Goal: Task Accomplishment & Management: Use online tool/utility

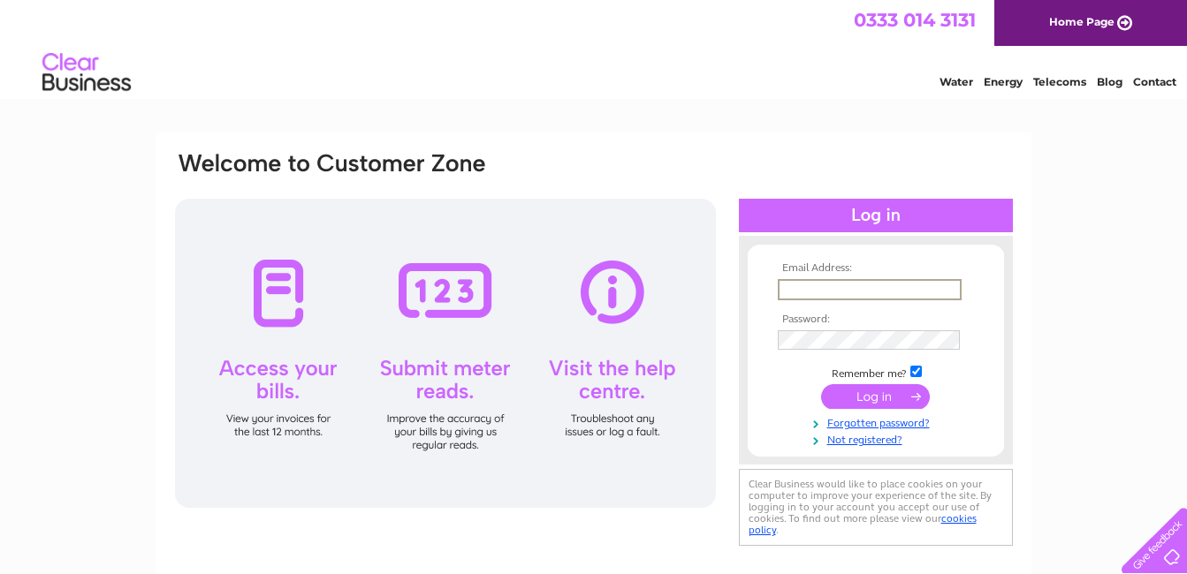
click at [863, 283] on input "text" at bounding box center [870, 289] width 184 height 21
type input "plymouthlettingagencyltd@gmail.com"
click at [821, 384] on input "submit" at bounding box center [875, 396] width 109 height 25
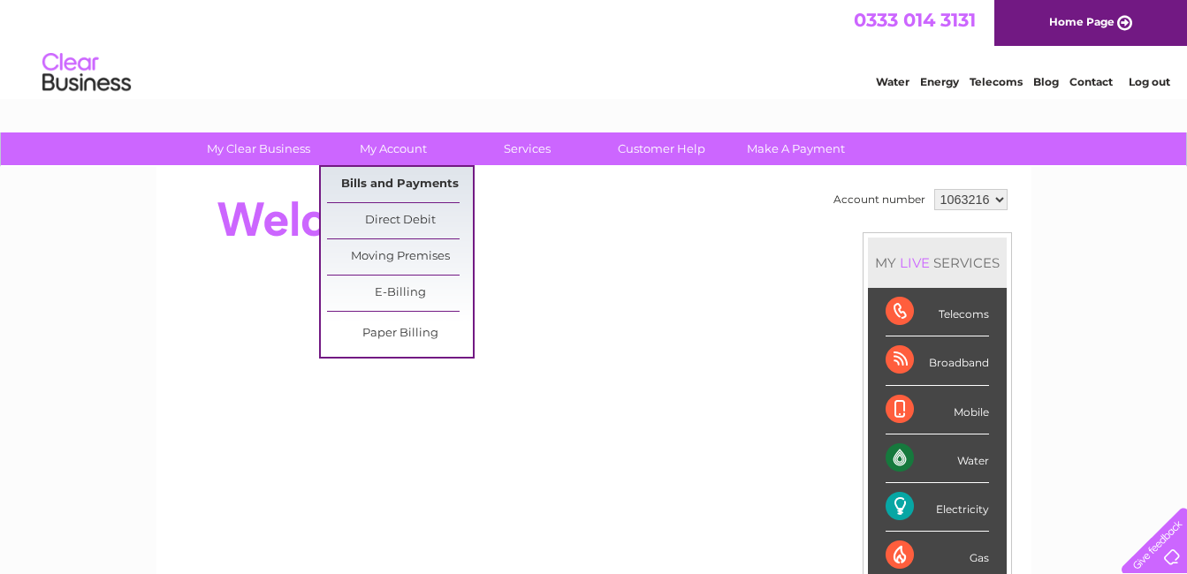
click at [436, 184] on link "Bills and Payments" at bounding box center [400, 184] width 146 height 35
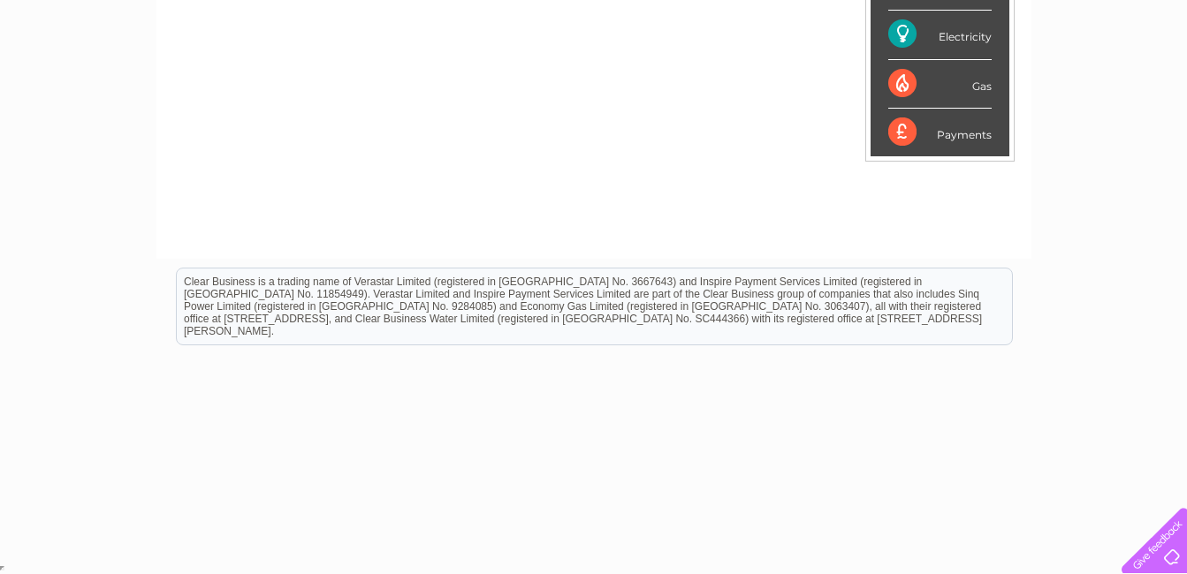
scroll to position [51, 0]
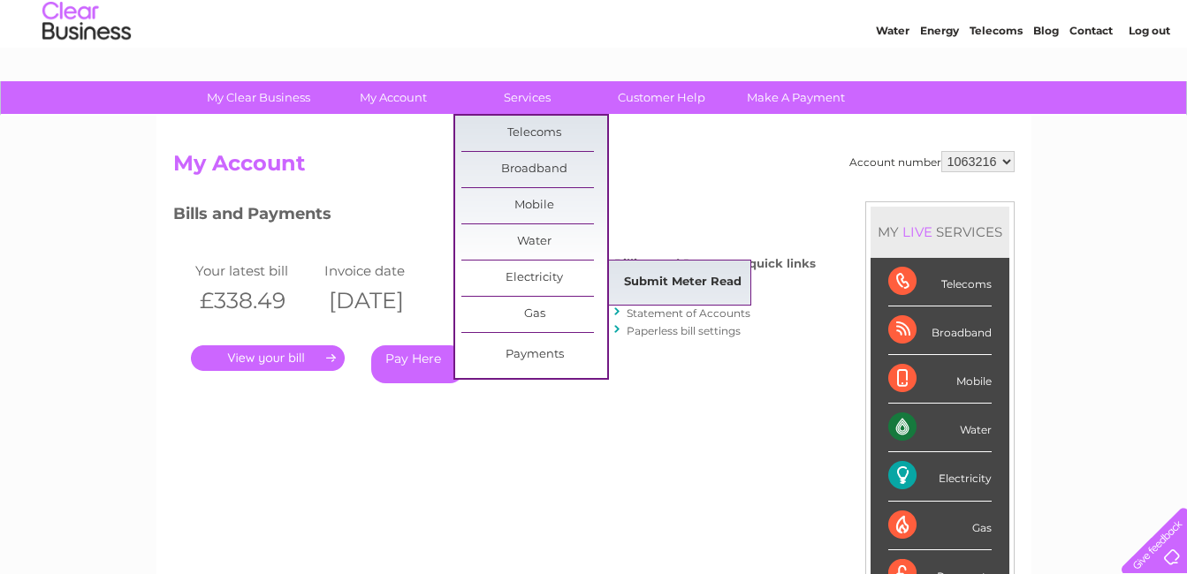
click at [688, 282] on link "Submit Meter Read" at bounding box center [683, 282] width 146 height 35
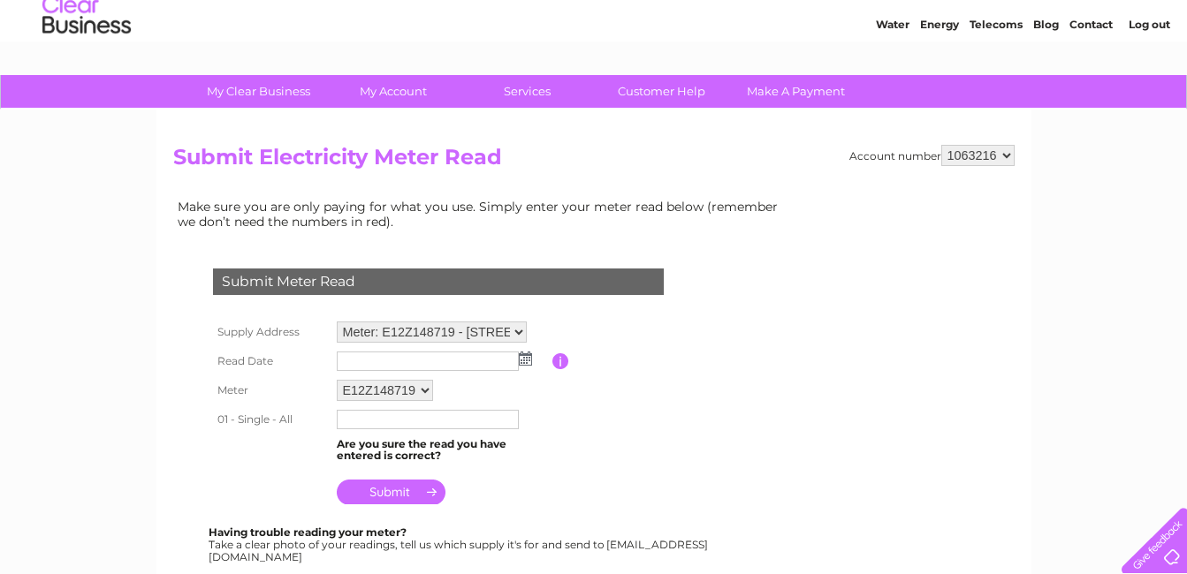
scroll to position [88, 0]
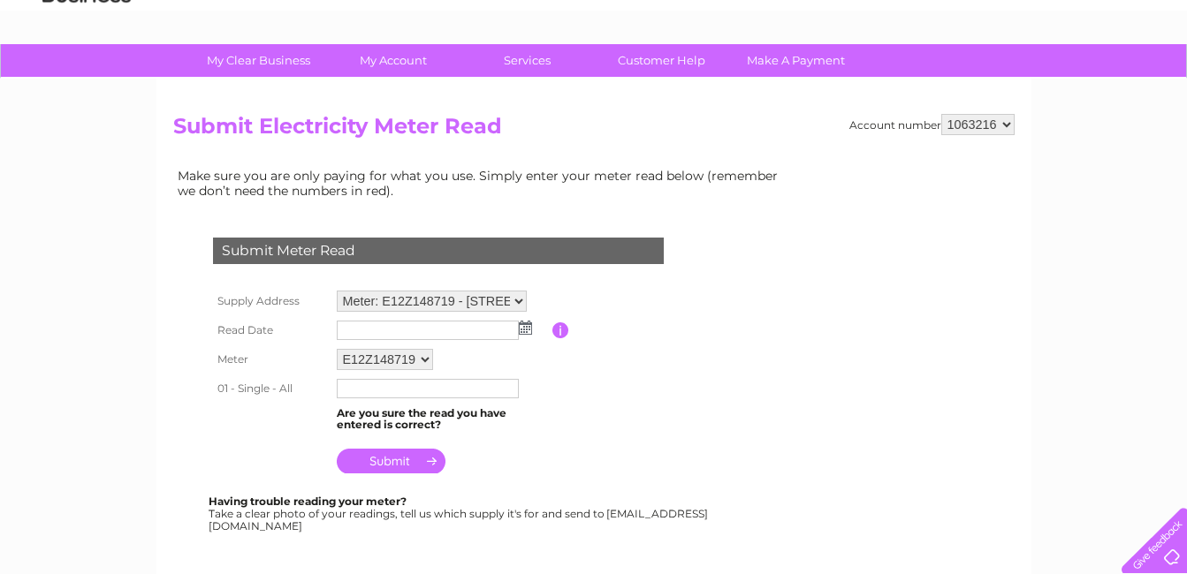
click at [437, 310] on select "Meter: E12Z148719 - 25 Belmont Street, Plymouth, PL1 5HU Meter: D00D19987 - 6 N…" at bounding box center [432, 301] width 190 height 21
select select "129503"
click at [337, 291] on select "Meter: E12Z148719 - 25 Belmont Street, Plymouth, PL1 5HU Meter: D00D19987 - 6 N…" at bounding box center [432, 302] width 190 height 23
drag, startPoint x: 439, startPoint y: 327, endPoint x: 432, endPoint y: 321, distance: 9.4
click at [438, 324] on input "text" at bounding box center [429, 331] width 184 height 21
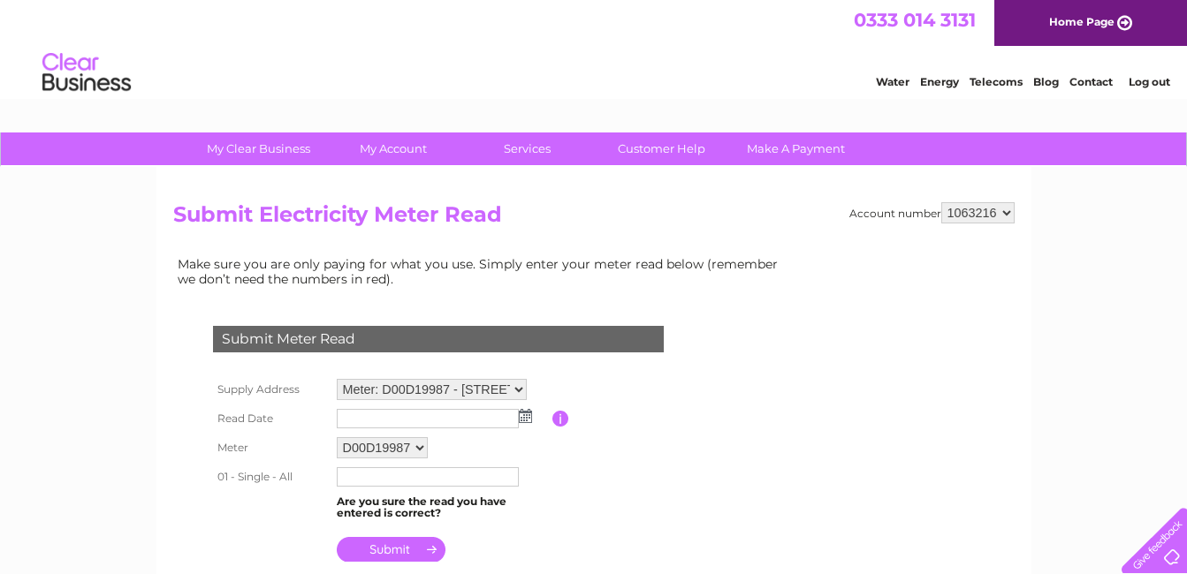
click at [521, 420] on img at bounding box center [525, 416] width 13 height 14
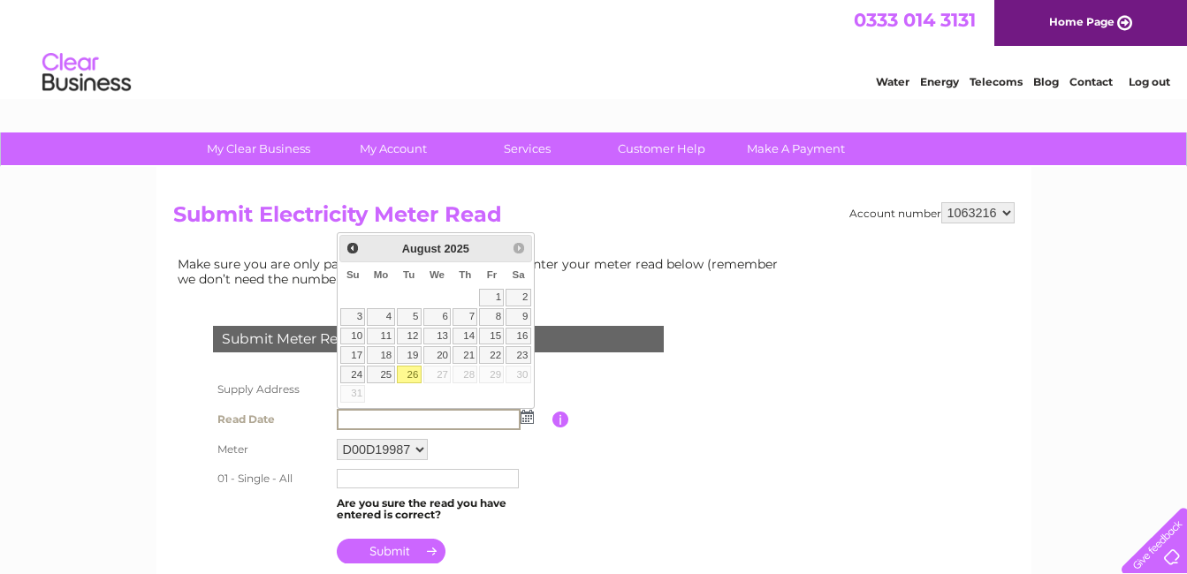
click at [408, 370] on link "26" at bounding box center [409, 375] width 25 height 18
type input "2025/08/26"
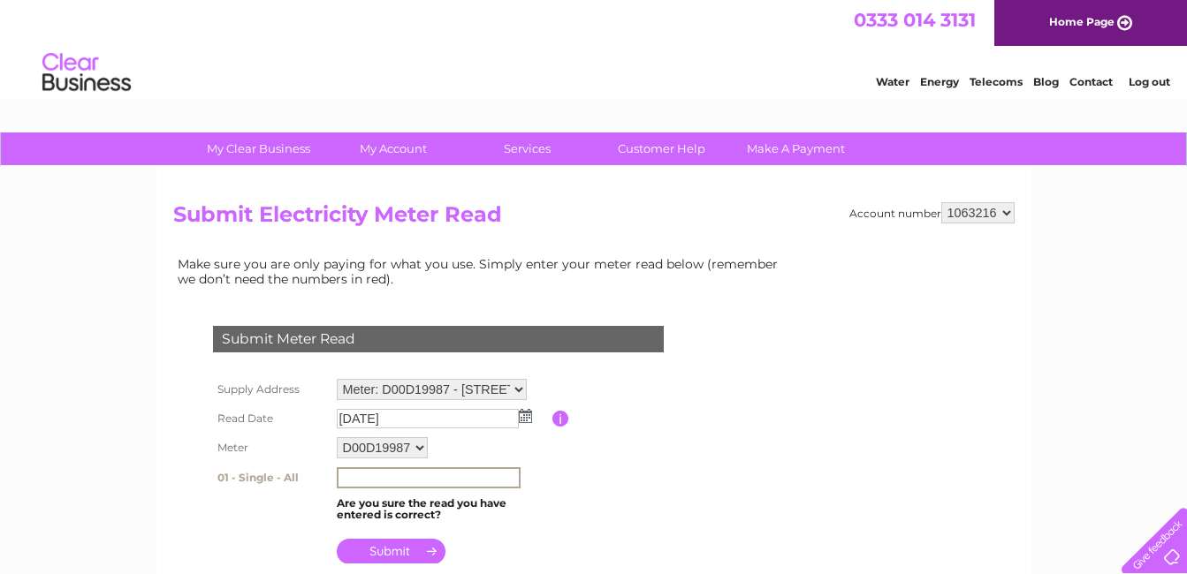
click at [405, 480] on input "text" at bounding box center [429, 477] width 184 height 21
click at [701, 334] on div "Submit Meter Read Supply Address Meter: E12Z148719 - 25 Belmont Street, Plymout…" at bounding box center [441, 464] width 537 height 313
click at [492, 466] on td at bounding box center [442, 477] width 220 height 28
click at [450, 475] on input "text" at bounding box center [428, 476] width 182 height 19
click at [445, 482] on input "text" at bounding box center [429, 477] width 184 height 21
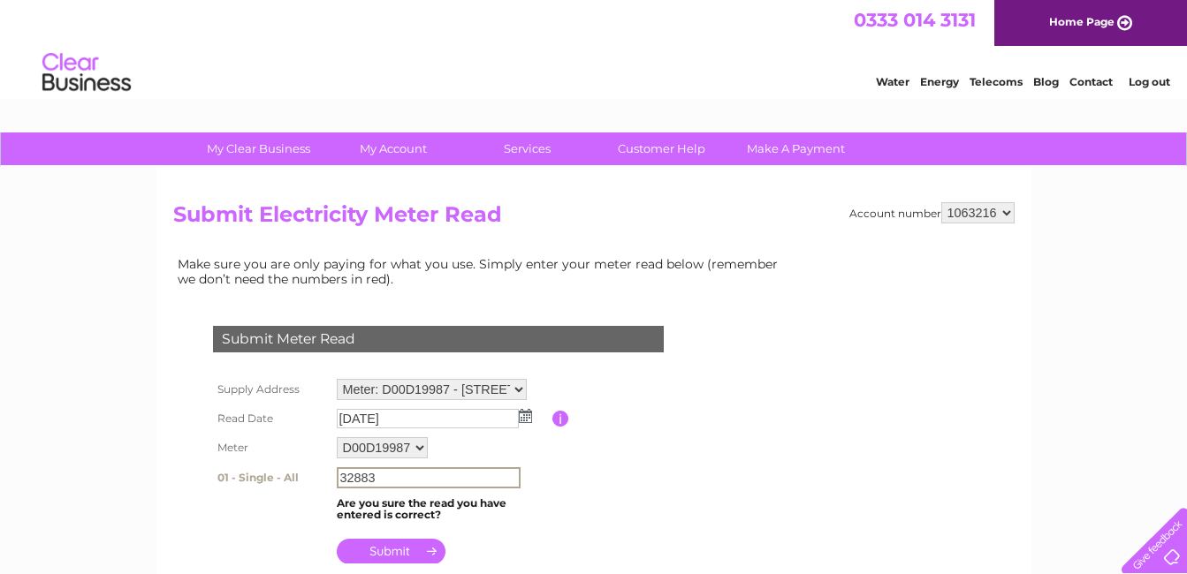
type input "32883"
click at [337, 537] on input "submit" at bounding box center [391, 549] width 109 height 25
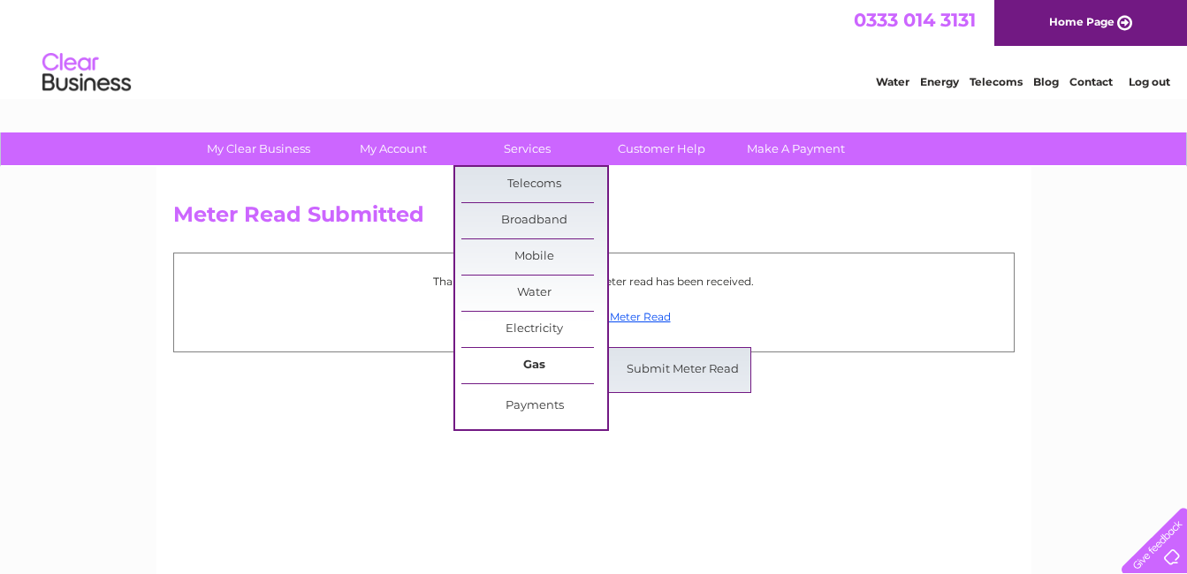
click at [543, 363] on link "Gas" at bounding box center [534, 365] width 146 height 35
click at [638, 377] on link "Submit Meter Read" at bounding box center [683, 370] width 146 height 35
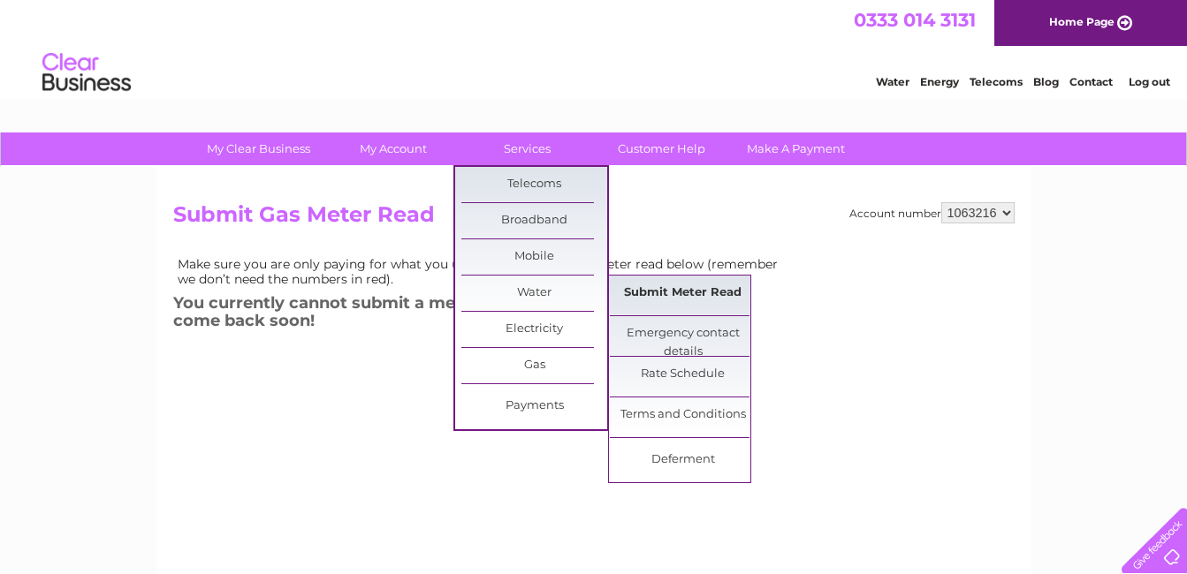
click at [669, 295] on link "Submit Meter Read" at bounding box center [683, 293] width 146 height 35
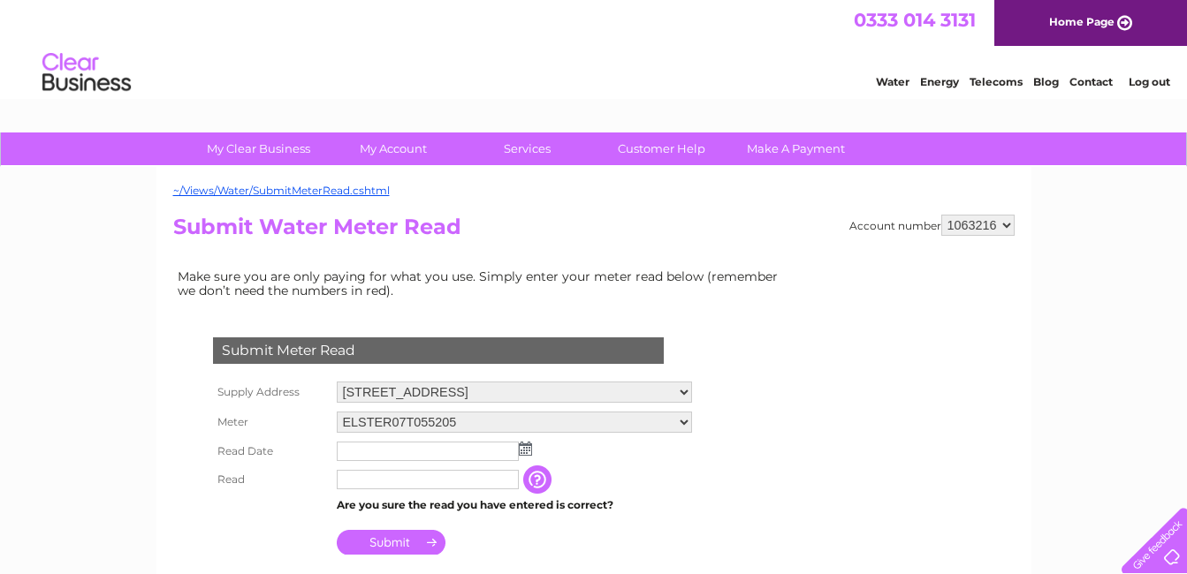
click at [484, 459] on input "text" at bounding box center [428, 451] width 182 height 19
click at [538, 449] on td at bounding box center [514, 452] width 364 height 30
click at [528, 448] on img at bounding box center [525, 449] width 13 height 14
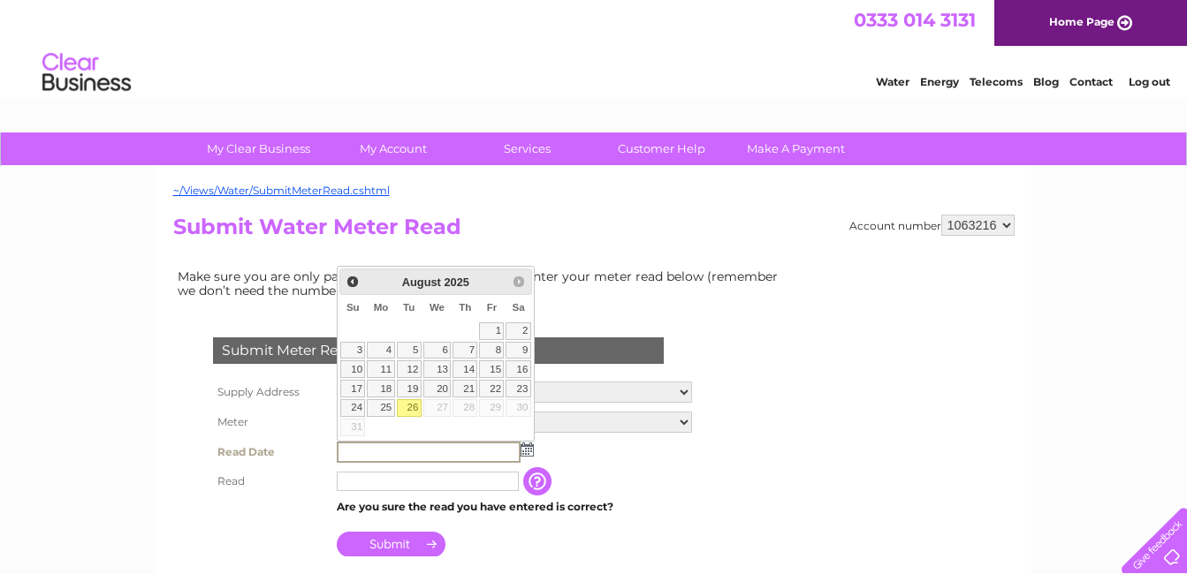
click at [416, 407] on link "26" at bounding box center [409, 408] width 25 height 18
type input "2025/08/26"
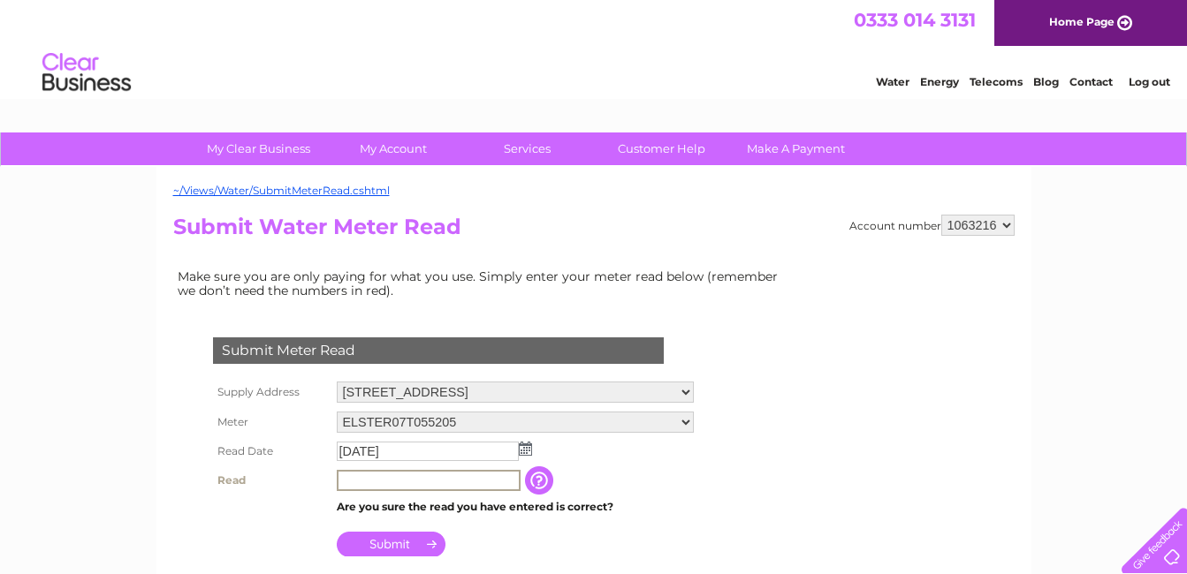
drag, startPoint x: 370, startPoint y: 485, endPoint x: 370, endPoint y: 504, distance: 18.6
click at [370, 485] on input "text" at bounding box center [429, 480] width 184 height 21
type input "4850"
click at [391, 548] on input "Submit" at bounding box center [391, 542] width 109 height 25
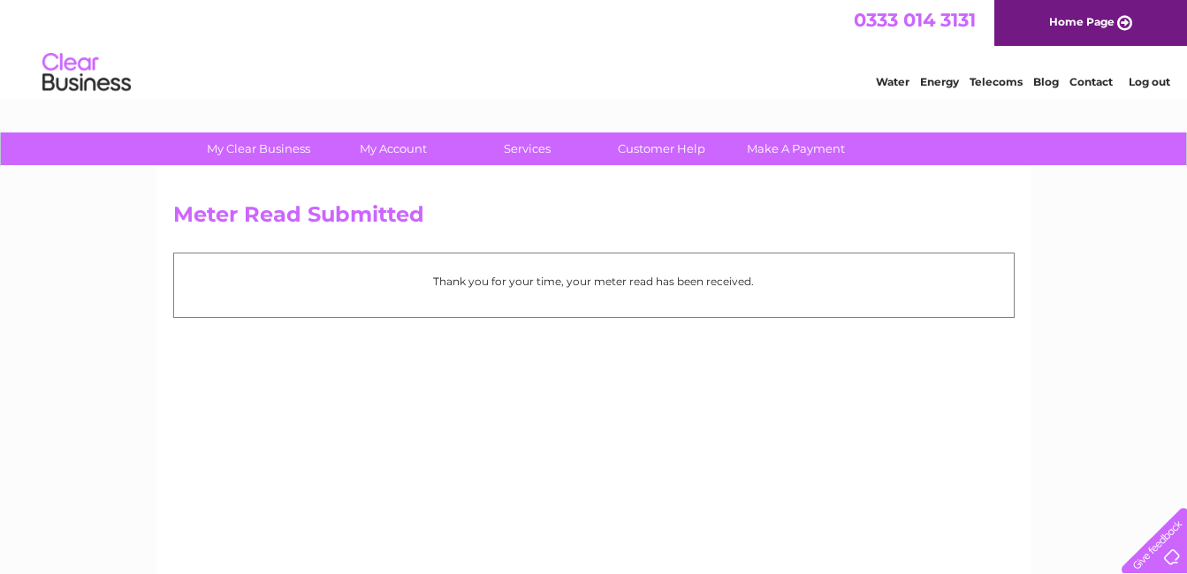
drag, startPoint x: 1165, startPoint y: 81, endPoint x: 1153, endPoint y: 84, distance: 11.8
click at [1163, 81] on link "Log out" at bounding box center [1149, 81] width 42 height 13
